Goal: Information Seeking & Learning: Check status

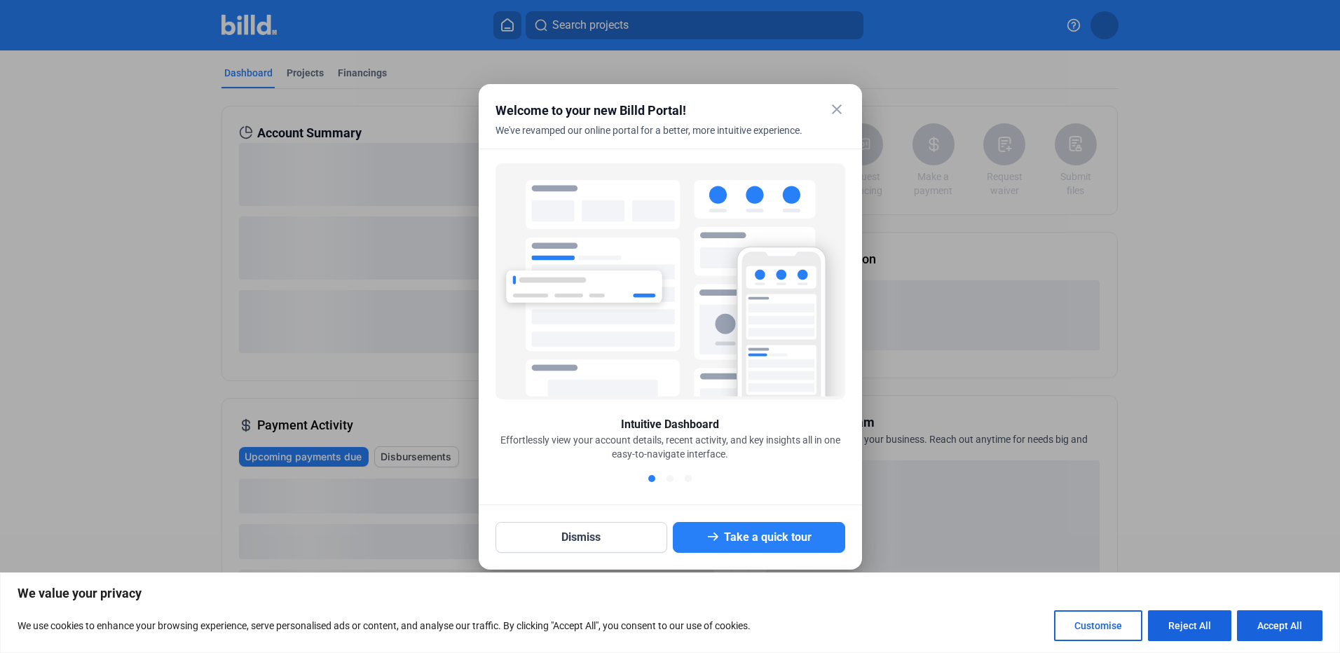
drag, startPoint x: 839, startPoint y: 107, endPoint x: 824, endPoint y: 136, distance: 33.2
click at [838, 107] on mat-icon "close" at bounding box center [837, 109] width 17 height 17
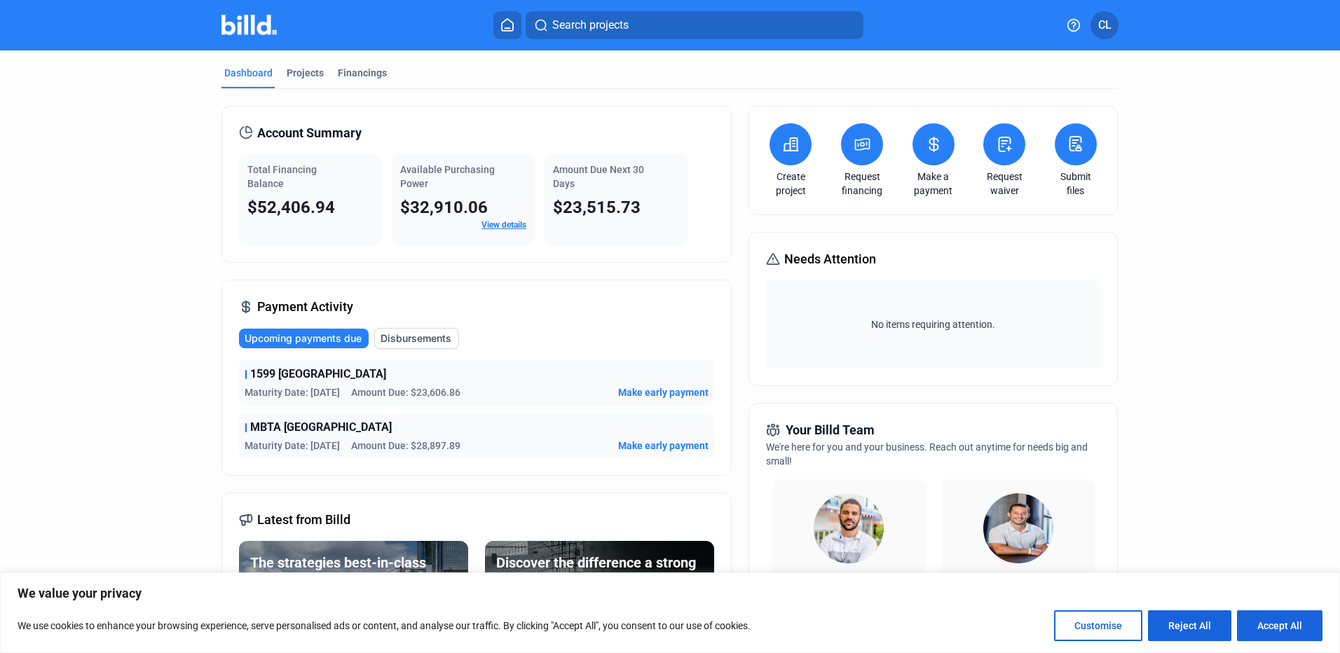
click at [503, 226] on link "View details" at bounding box center [504, 225] width 45 height 10
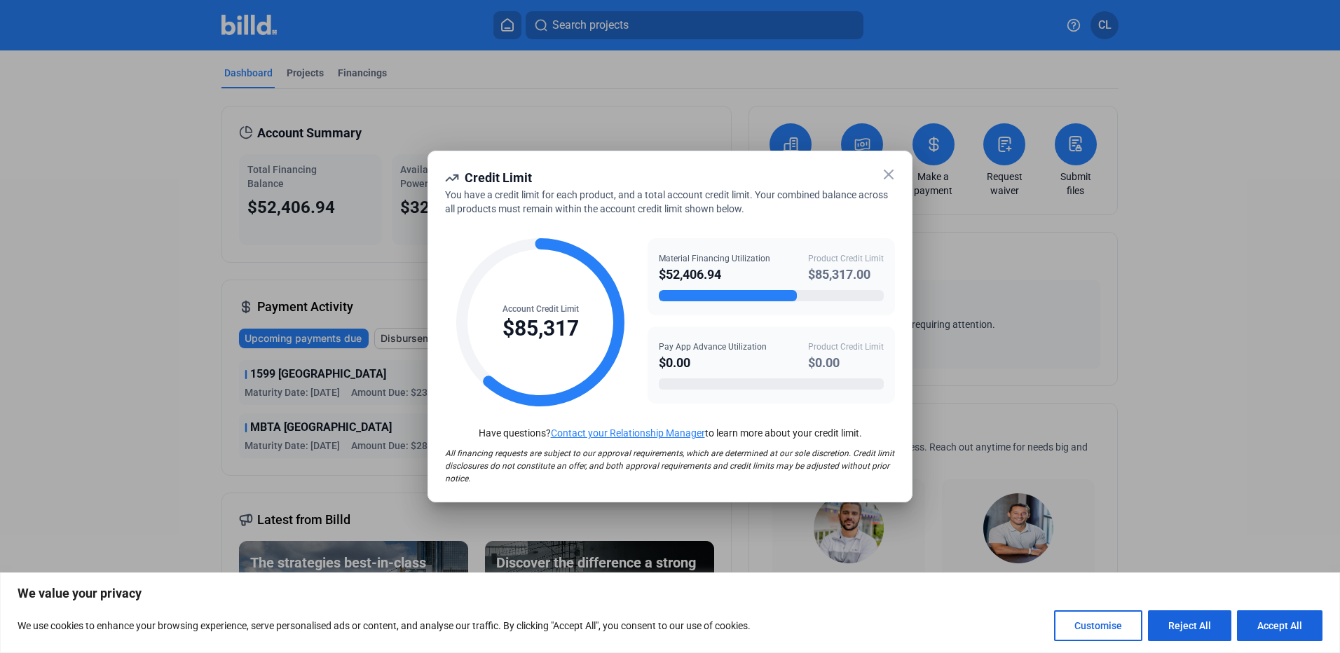
click at [752, 225] on div "Account Credit Limit $85,317 Material Financing Utilization $52,406.94 Product …" at bounding box center [670, 315] width 450 height 199
click at [881, 179] on icon at bounding box center [888, 174] width 17 height 17
